Goal: Task Accomplishment & Management: Use online tool/utility

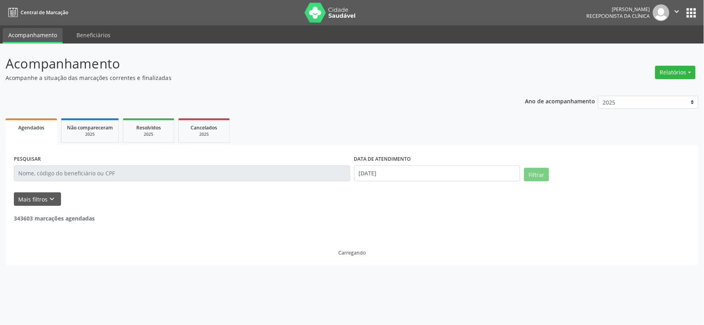
click at [679, 68] on button "Relatórios" at bounding box center [676, 72] width 40 height 13
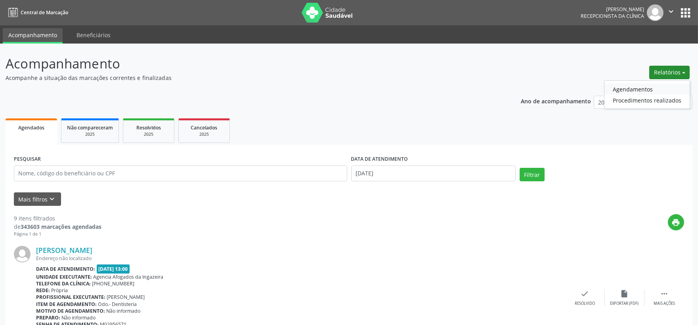
click at [645, 89] on link "Agendamentos" at bounding box center [646, 89] width 85 height 11
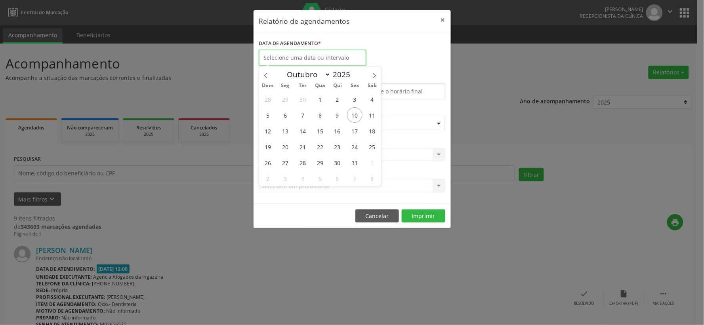
click at [279, 57] on input "text" at bounding box center [312, 58] width 107 height 16
click at [354, 116] on span "10" at bounding box center [354, 114] width 15 height 15
type input "[DATE]"
click at [354, 116] on span "10" at bounding box center [354, 114] width 15 height 15
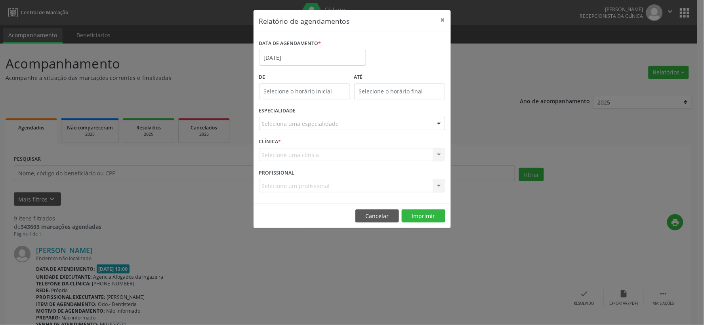
click at [362, 121] on div "Seleciona uma especialidade" at bounding box center [352, 123] width 186 height 13
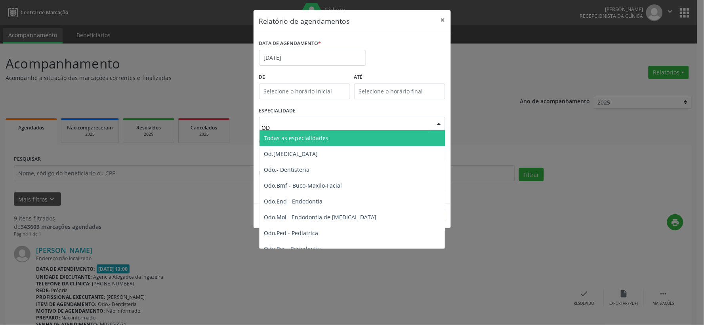
type input "ODO"
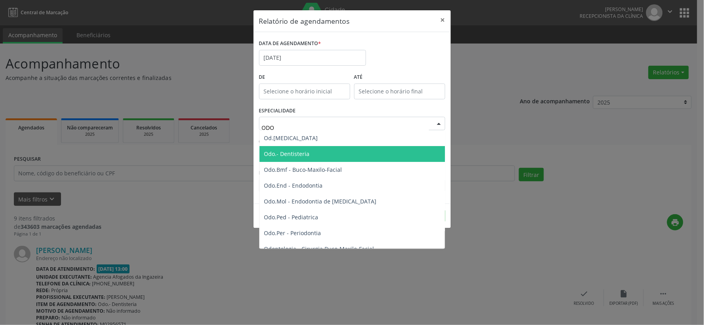
click at [349, 157] on span "Odo.- Dentisteria" at bounding box center [353, 154] width 187 height 16
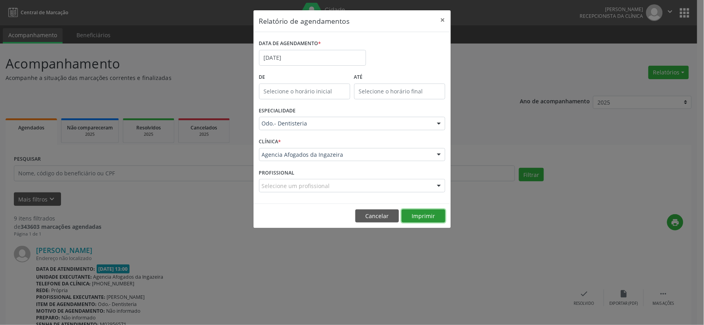
click at [419, 214] on button "Imprimir" at bounding box center [424, 216] width 44 height 13
click at [346, 56] on input "[DATE]" at bounding box center [312, 58] width 107 height 16
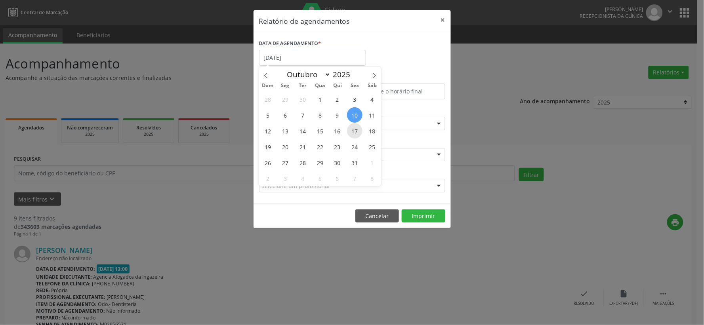
click at [358, 136] on span "17" at bounding box center [354, 130] width 15 height 15
type input "[DATE]"
click at [358, 136] on span "17" at bounding box center [354, 130] width 15 height 15
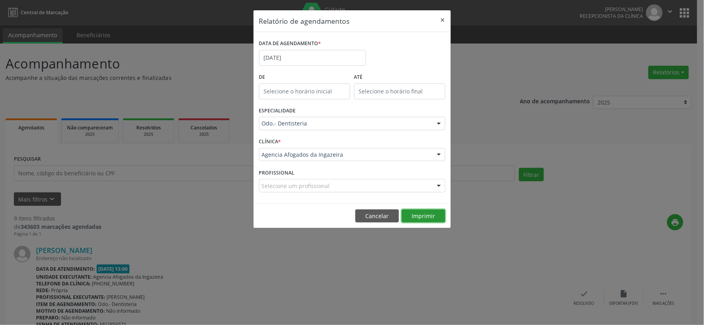
click at [413, 214] on button "Imprimir" at bounding box center [424, 216] width 44 height 13
